Goal: Task Accomplishment & Management: Complete application form

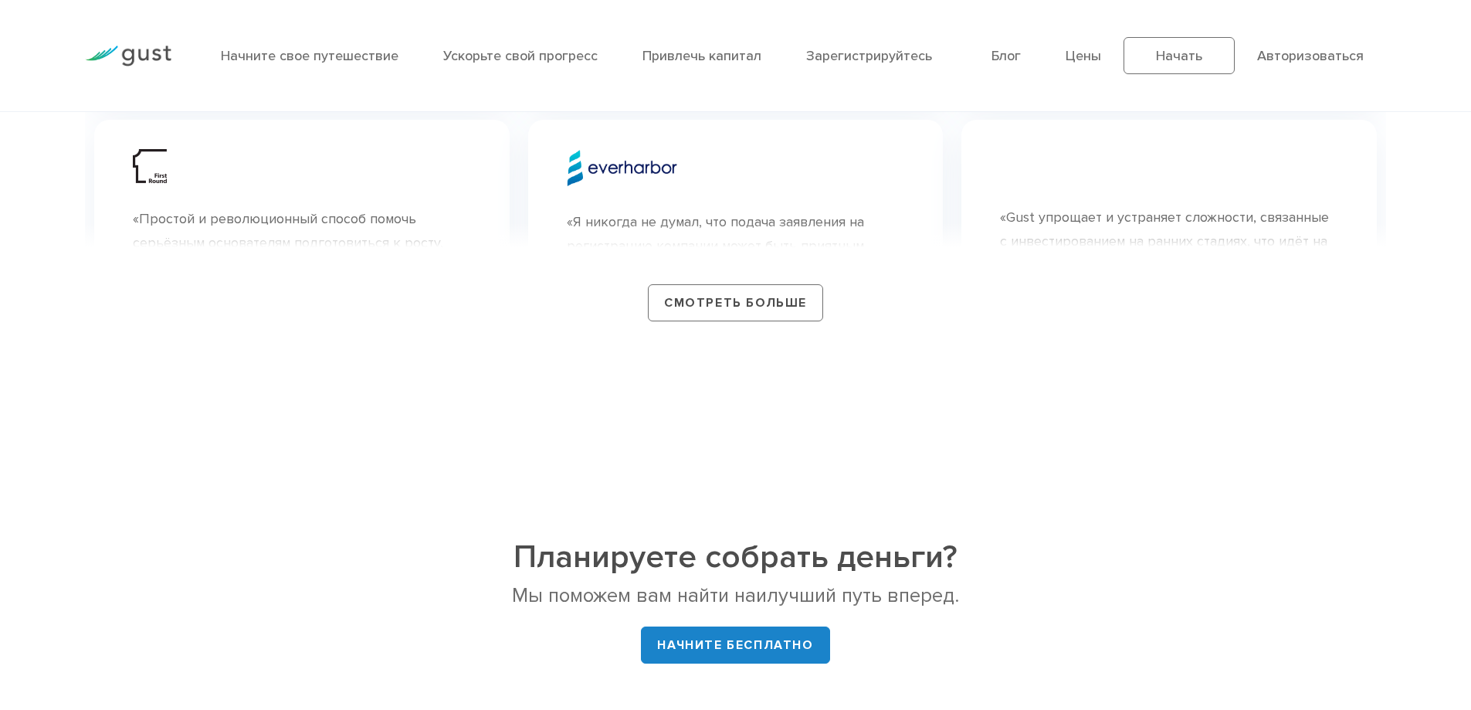
scroll to position [6255, 0]
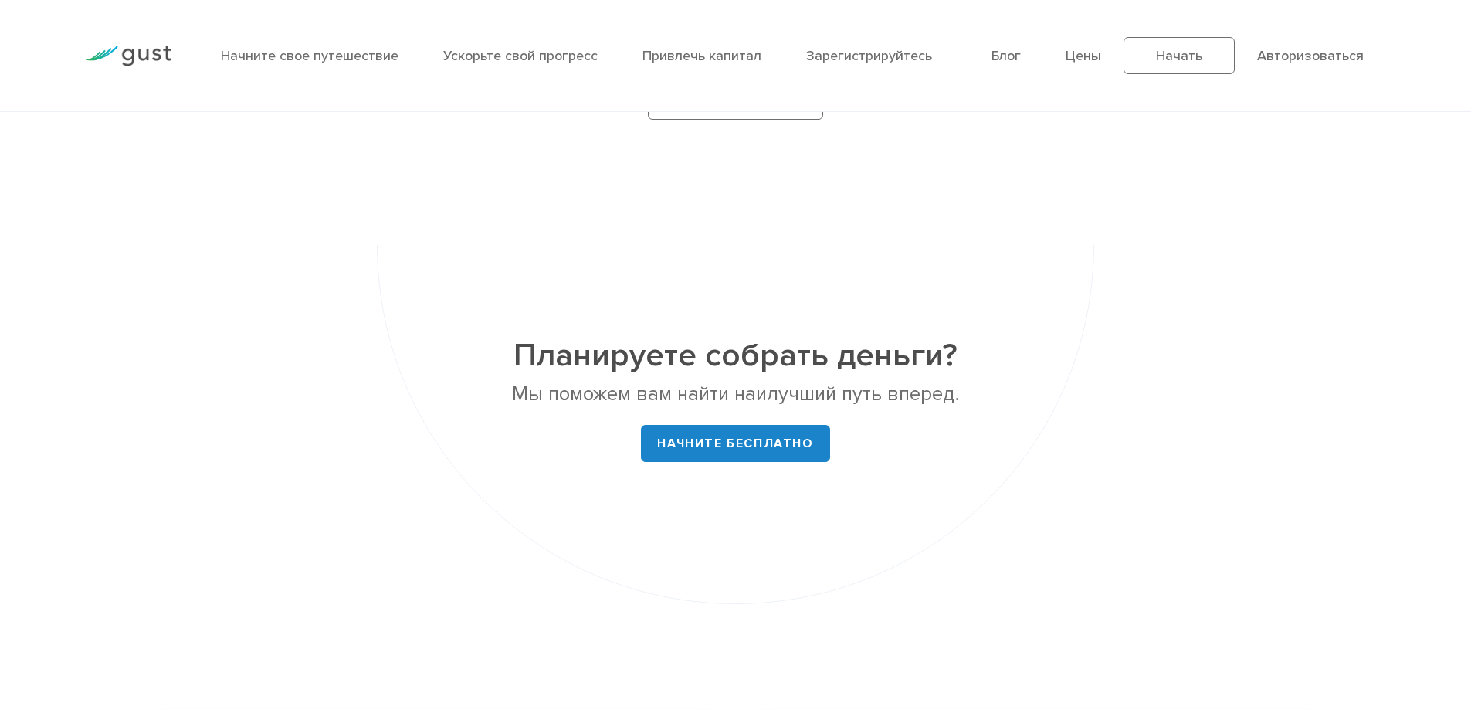
click at [151, 43] on div at bounding box center [128, 56] width 110 height 68
click at [145, 60] on img at bounding box center [128, 56] width 86 height 21
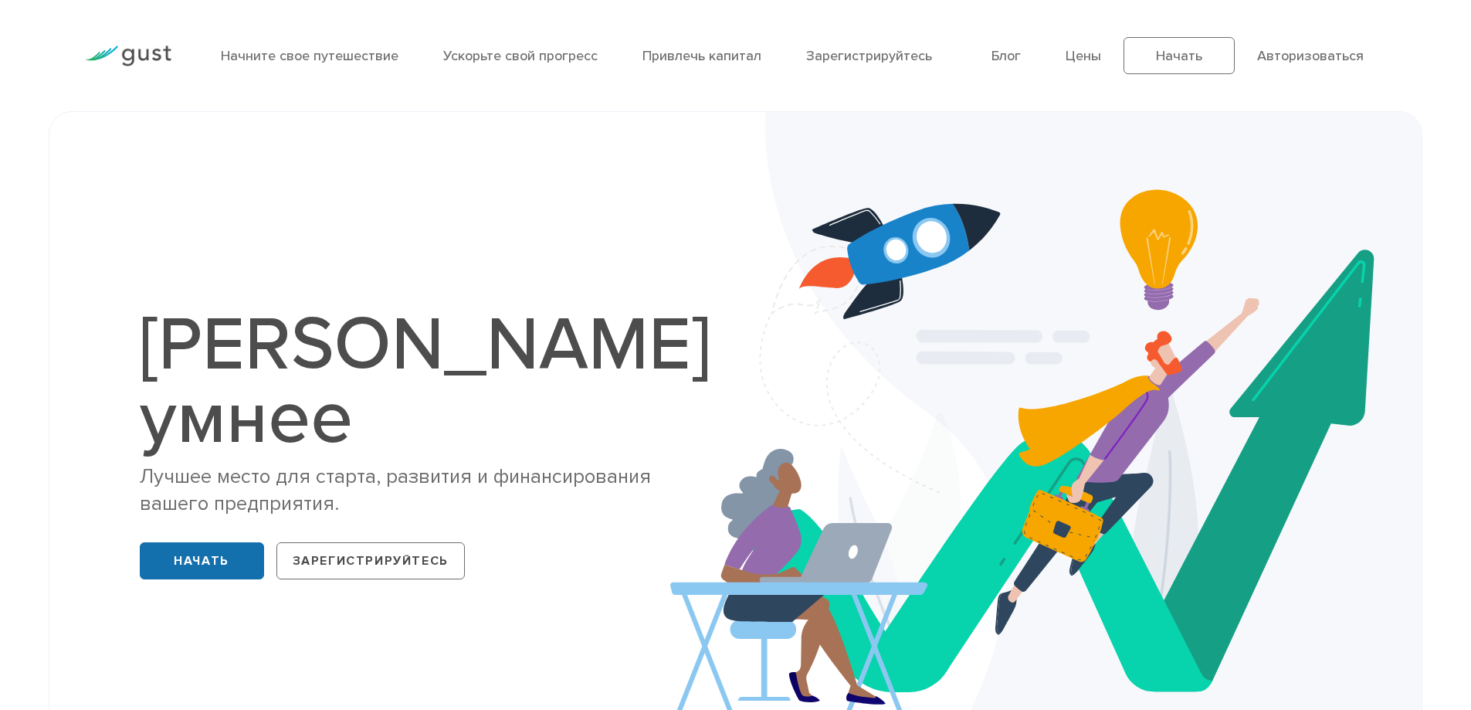
click at [246, 542] on link "Начать" at bounding box center [202, 560] width 124 height 37
